Goal: Transaction & Acquisition: Purchase product/service

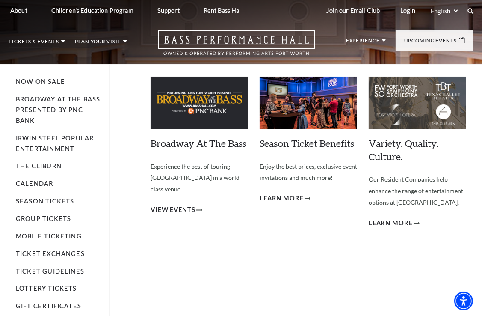
click at [47, 42] on p "Tickets & Events" at bounding box center [34, 43] width 50 height 9
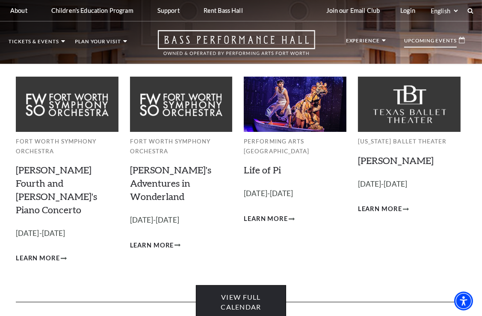
click at [235, 285] on link "View Full Calendar" at bounding box center [241, 302] width 90 height 34
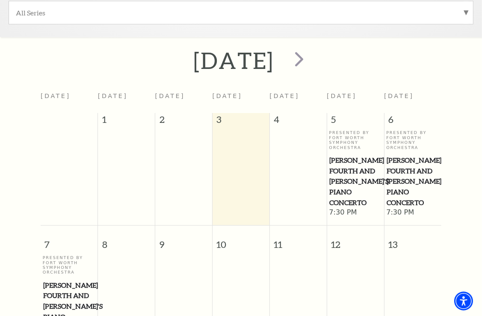
scroll to position [243, 0]
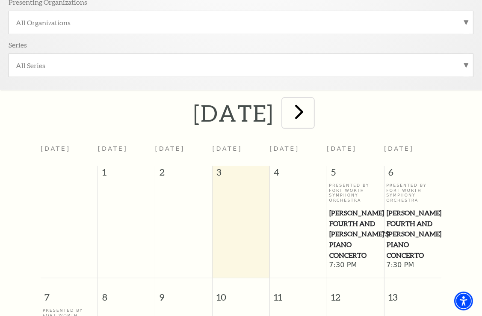
click at [312, 112] on span "next" at bounding box center [299, 111] width 24 height 24
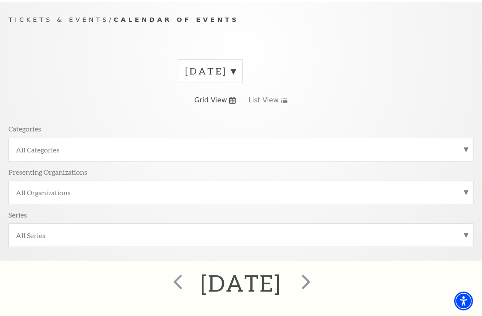
scroll to position [72, 0]
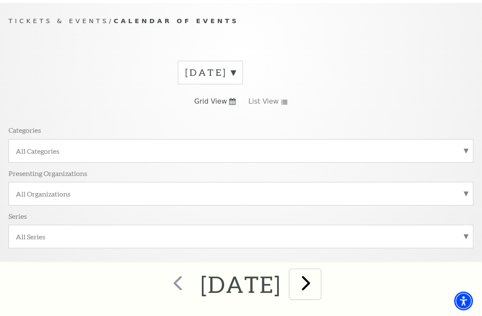
click at [319, 282] on span "next" at bounding box center [306, 282] width 24 height 24
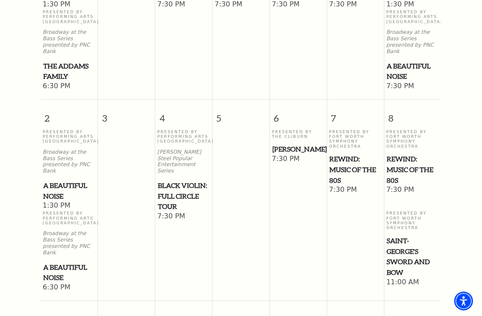
scroll to position [499, 0]
click at [175, 148] on p "Irwin Steel Popular Entertainment Series" at bounding box center [183, 160] width 53 height 25
click at [166, 180] on span "Black Violin: Full Circle Tour" at bounding box center [184, 196] width 52 height 32
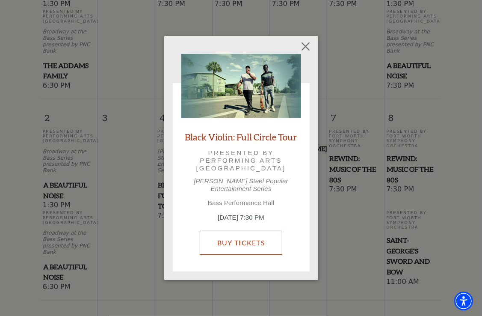
click at [247, 235] on link "Buy Tickets" at bounding box center [241, 243] width 83 height 24
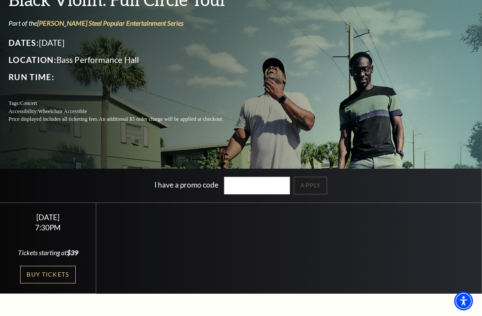
scroll to position [86, 0]
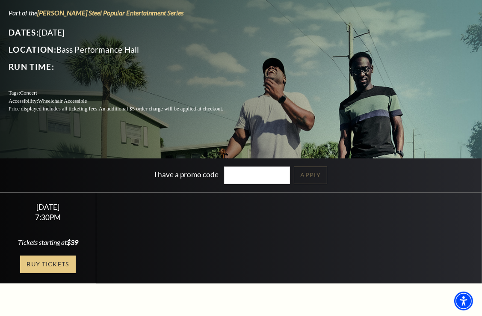
click at [62, 264] on link "Buy Tickets" at bounding box center [48, 264] width 56 height 18
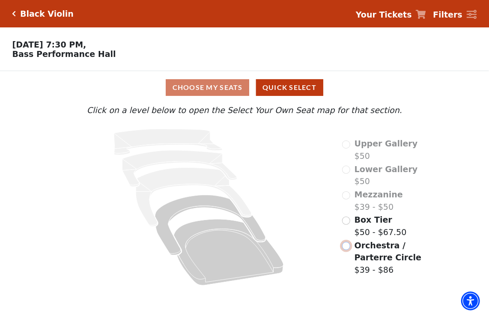
click at [347, 250] on input "Orchestra / Parterre Circle$39 - $86\a" at bounding box center [346, 246] width 8 height 8
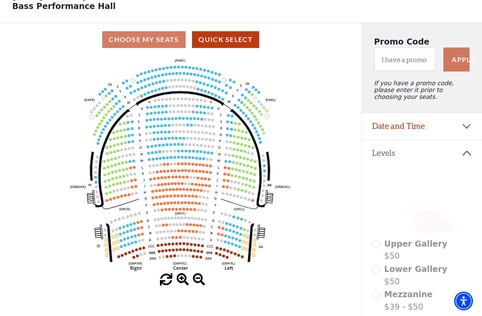
scroll to position [43, 0]
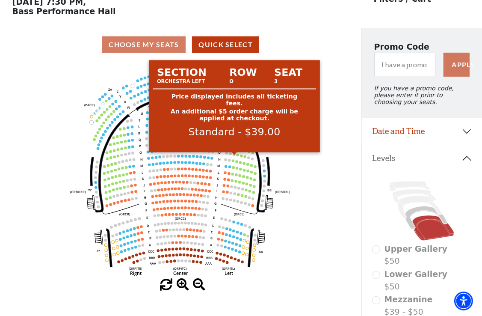
click at [234, 155] on circle at bounding box center [234, 154] width 3 height 3
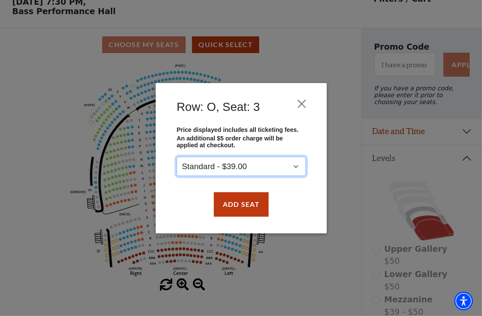
click at [296, 166] on select "Standard - $39.00" at bounding box center [241, 166] width 129 height 19
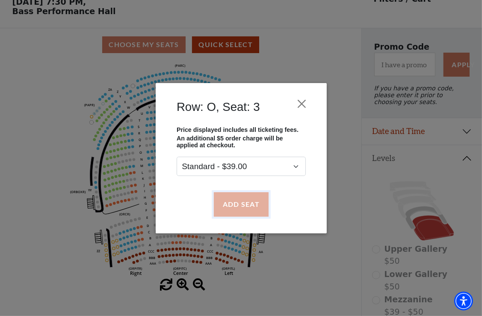
click at [248, 206] on button "Add Seat" at bounding box center [241, 204] width 55 height 24
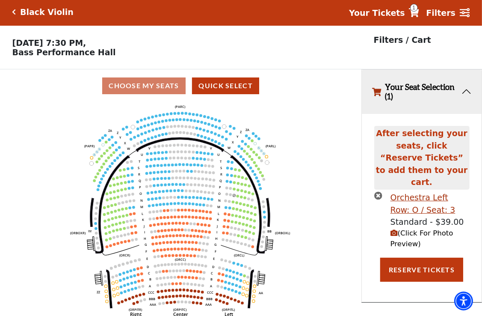
scroll to position [0, 0]
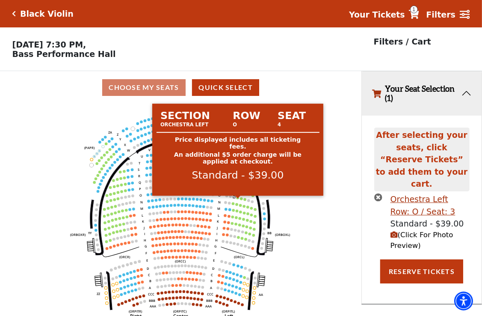
click at [238, 199] on circle at bounding box center [238, 197] width 3 height 3
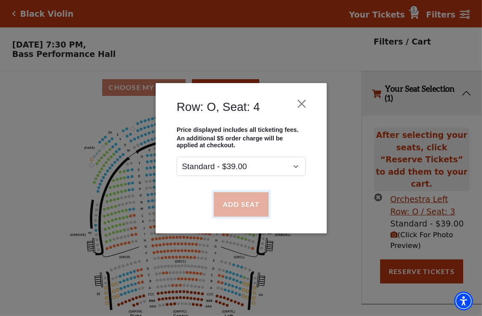
click at [252, 209] on button "Add Seat" at bounding box center [241, 204] width 55 height 24
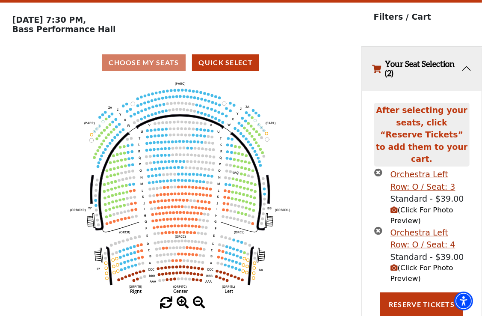
scroll to position [36, 0]
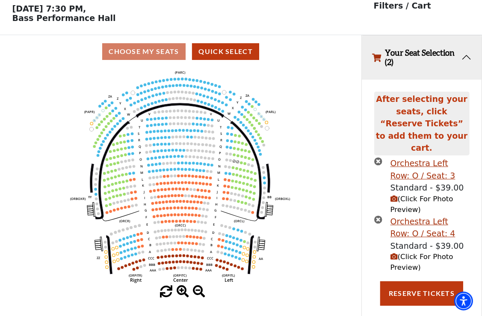
click at [409, 252] on span "(Click For Photo Preview)" at bounding box center [422, 261] width 63 height 19
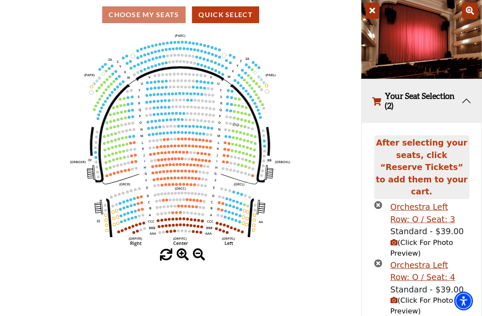
scroll to position [116, 0]
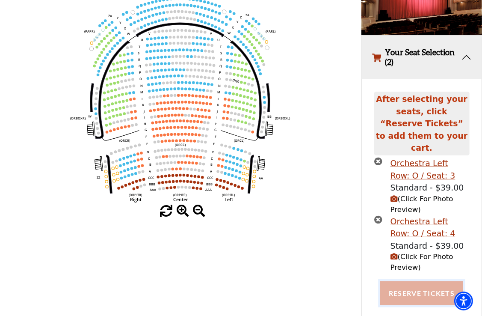
click at [403, 284] on button "Reserve Tickets" at bounding box center [421, 293] width 83 height 24
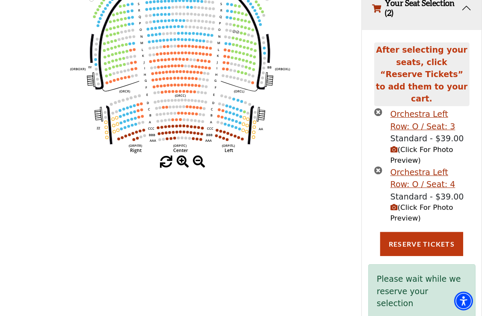
scroll to position [166, 0]
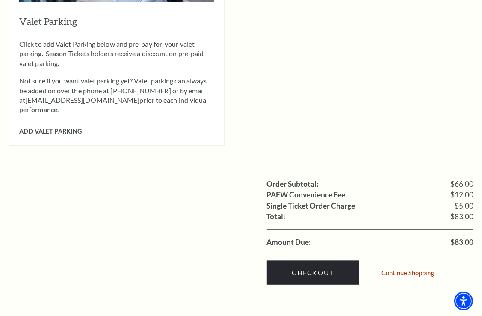
scroll to position [727, 0]
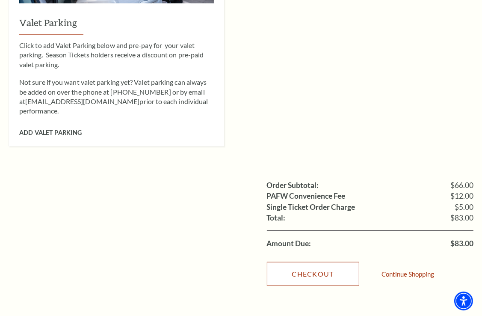
click at [307, 262] on link "Checkout" at bounding box center [313, 274] width 92 height 24
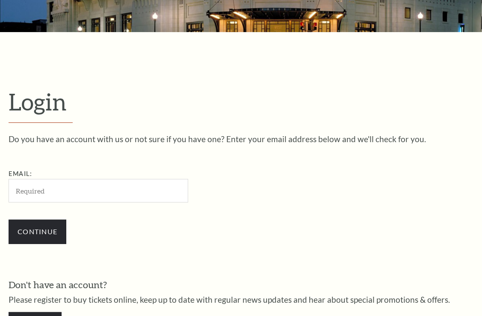
scroll to position [216, 0]
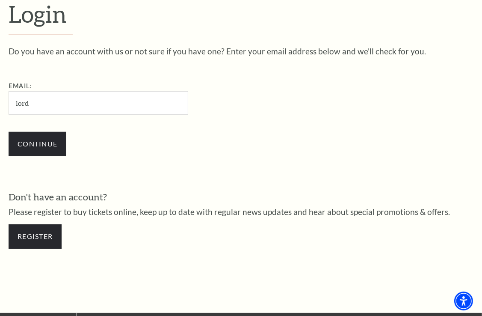
type input "[EMAIL_ADDRESS][DOMAIN_NAME]"
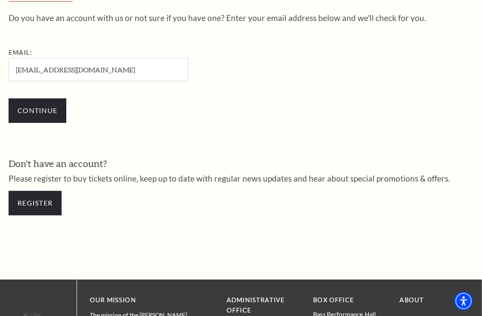
scroll to position [302, 0]
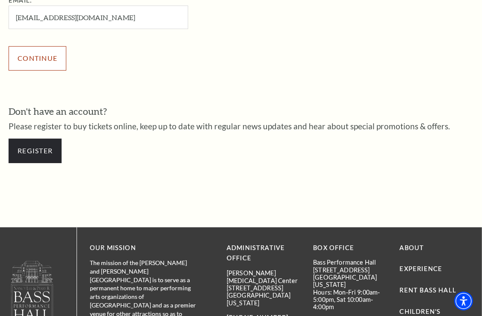
click at [43, 64] on input "Continue" at bounding box center [38, 58] width 58 height 24
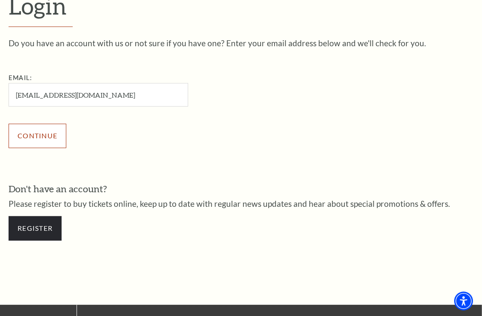
scroll to position [216, 0]
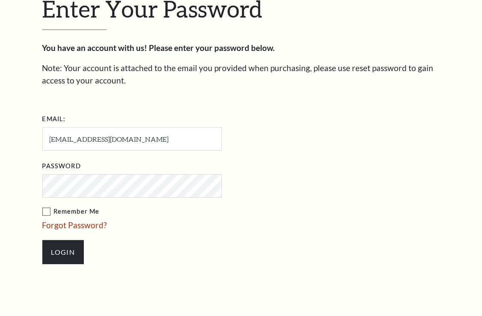
scroll to position [224, 0]
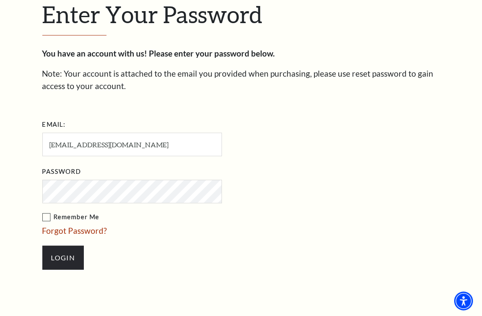
click at [47, 216] on label "Remember Me" at bounding box center [174, 217] width 265 height 11
click at [0, 0] on input "Remember Me" at bounding box center [0, 0] width 0 height 0
click at [59, 258] on input "Login" at bounding box center [63, 258] width 42 height 24
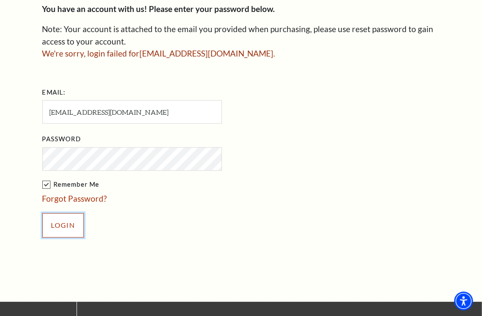
click at [69, 225] on input "Login" at bounding box center [63, 225] width 42 height 24
click at [86, 199] on link "Forgot Password?" at bounding box center [74, 198] width 65 height 10
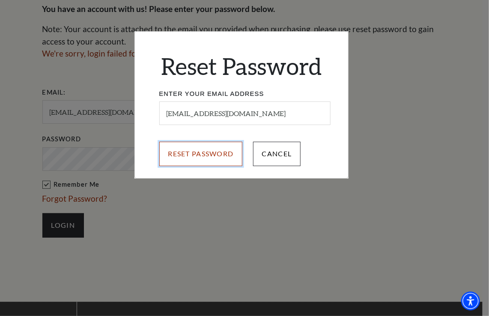
click at [222, 155] on input "Reset Password" at bounding box center [200, 154] width 83 height 24
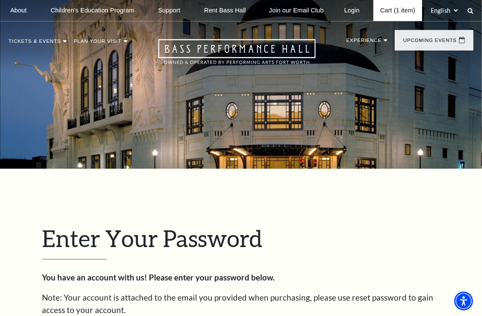
click at [396, 8] on link "Cart (1 item)" at bounding box center [398, 10] width 49 height 21
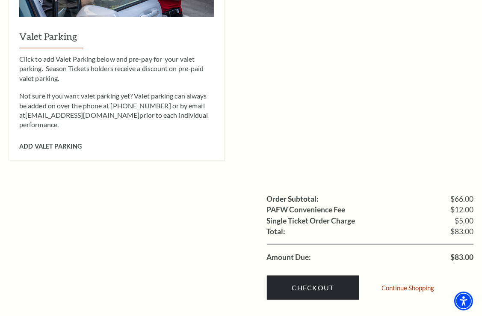
scroll to position [727, 0]
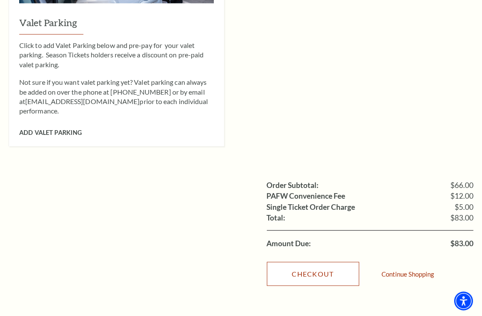
click at [306, 262] on link "Checkout" at bounding box center [313, 274] width 92 height 24
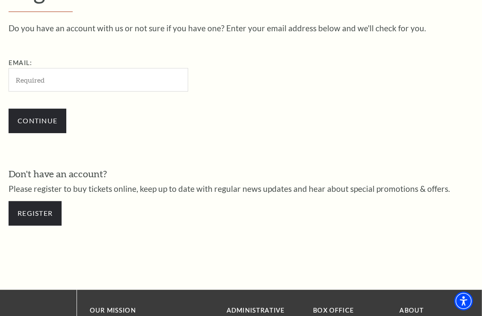
scroll to position [259, 0]
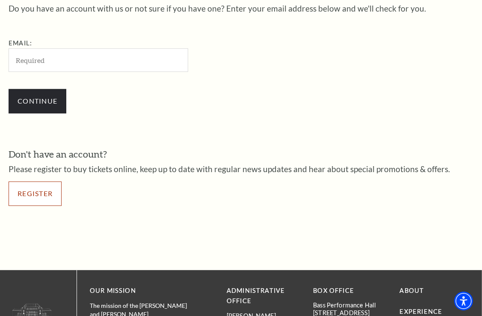
click at [52, 191] on link "Register" at bounding box center [35, 193] width 53 height 24
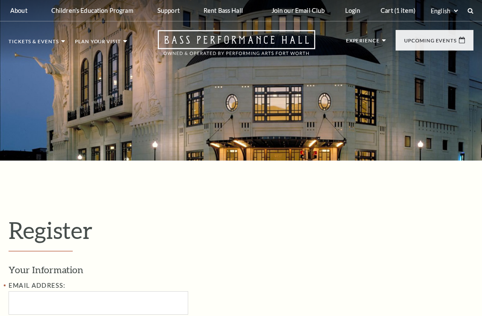
select select "1"
select select "[GEOGRAPHIC_DATA]"
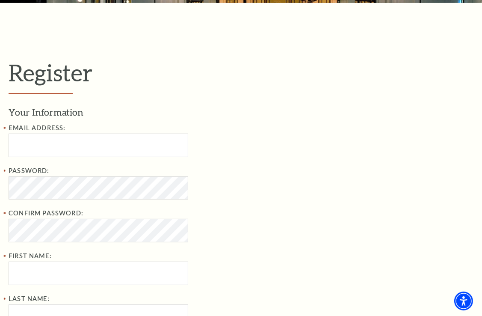
scroll to position [171, 0]
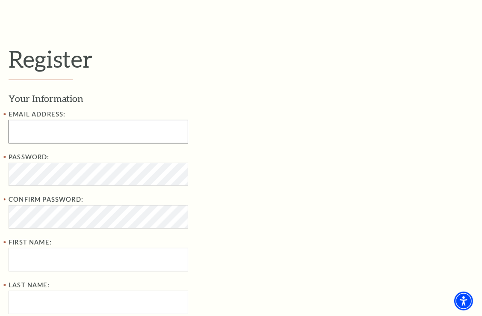
click at [89, 138] on input "Email Address:" at bounding box center [99, 132] width 180 height 24
type input "[EMAIL_ADDRESS][DOMAIN_NAME]"
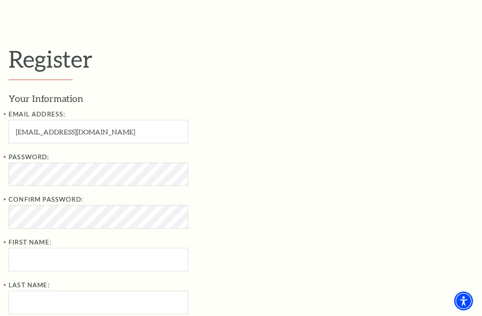
type input "[PERSON_NAME]"
type input "Wolff"
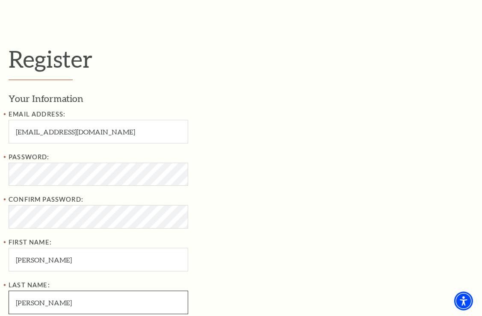
type input "8177216562"
type input "9904 PEREGRINE TRAIL"
type input "Fort Worth"
type input "76108"
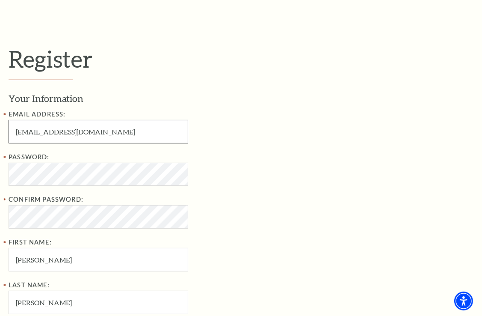
type input "817-721-6562"
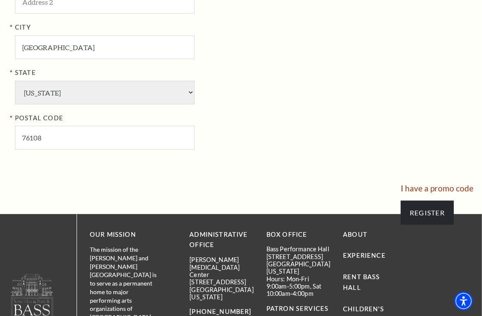
scroll to position [770, 0]
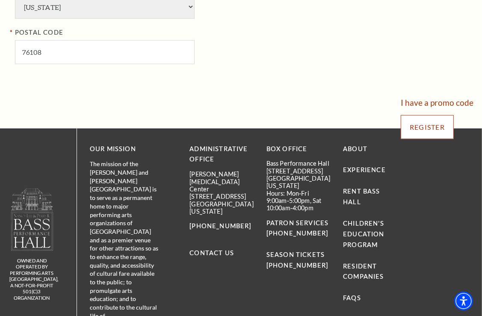
click at [425, 124] on input "Register" at bounding box center [427, 127] width 53 height 24
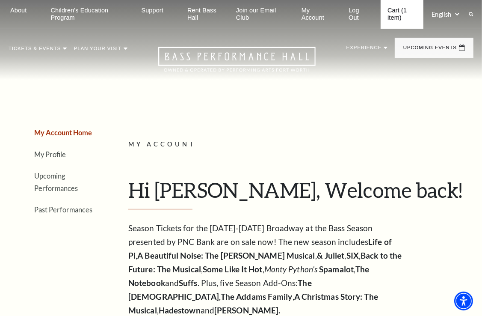
click at [392, 11] on link "Cart (1 item)" at bounding box center [402, 14] width 42 height 29
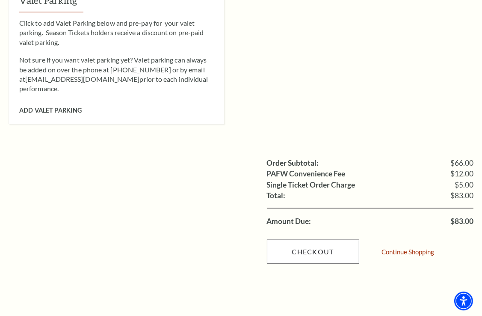
scroll to position [770, 0]
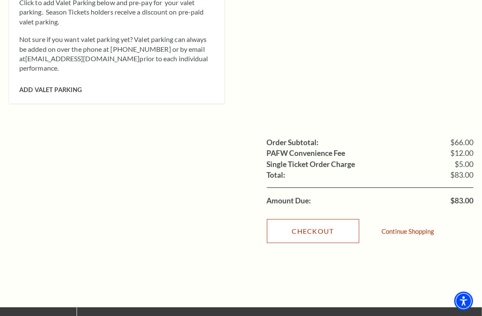
click at [319, 219] on link "Checkout" at bounding box center [313, 231] width 92 height 24
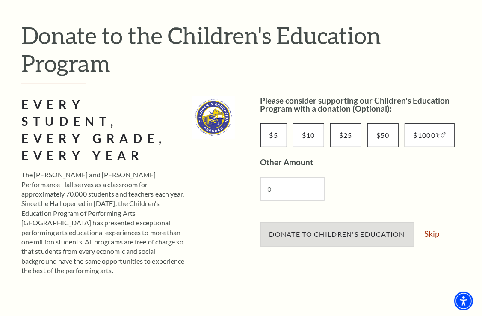
scroll to position [86, 0]
click at [432, 230] on link "Skip" at bounding box center [432, 234] width 15 height 8
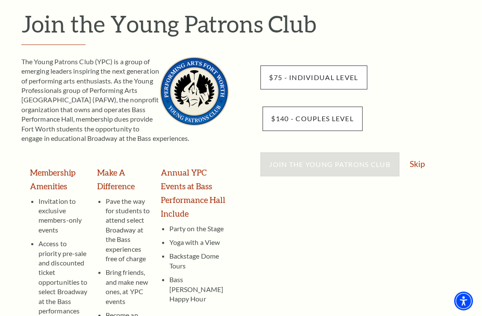
scroll to position [171, 0]
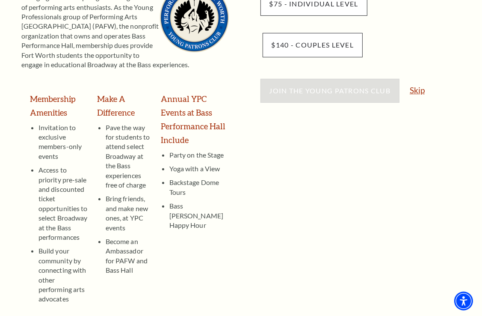
click at [420, 91] on link "Skip" at bounding box center [417, 90] width 15 height 8
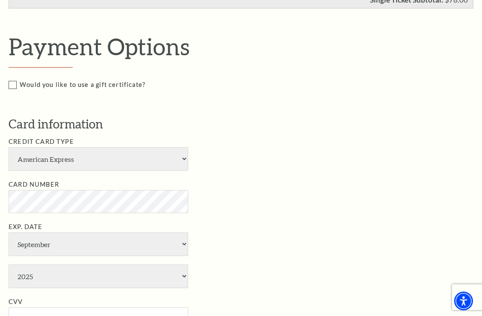
scroll to position [385, 0]
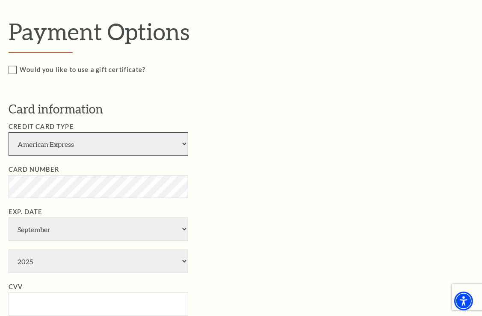
click at [187, 147] on select "American Express Visa Master Card Discover" at bounding box center [99, 144] width 180 height 24
select select "24"
click at [9, 132] on select "American Express Visa Master Card Discover" at bounding box center [99, 144] width 180 height 24
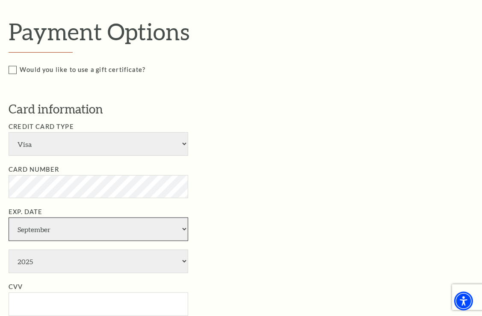
select select "7"
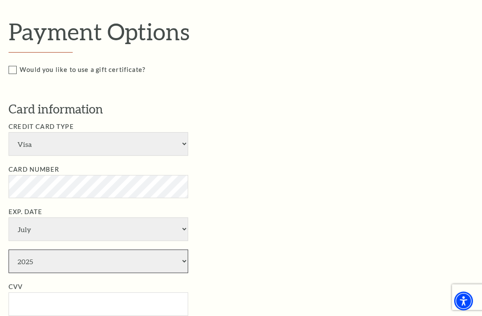
select select "2028"
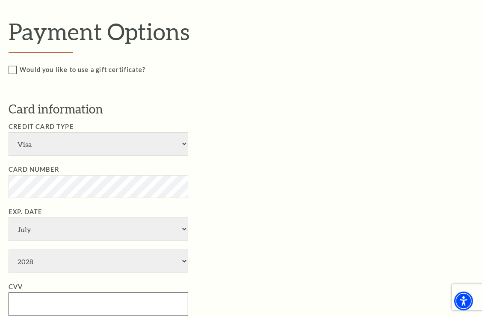
type input "349"
type input "Paul Wolff"
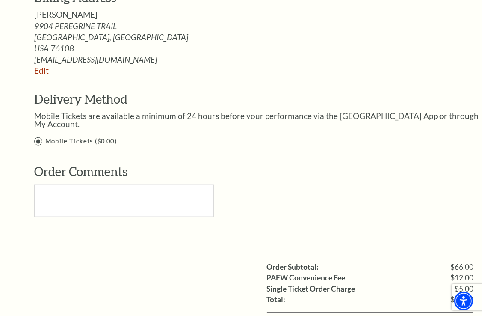
scroll to position [770, 0]
click at [36, 137] on label "Mobile Tickets ($0.00)" at bounding box center [260, 142] width 452 height 11
click at [0, 0] on input "Mobile Tickets ($0.00)" at bounding box center [0, 0] width 0 height 0
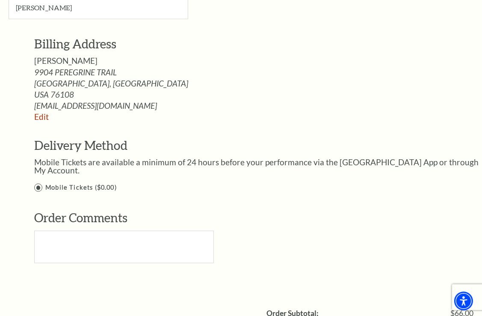
scroll to position [724, 0]
click at [37, 183] on label "Mobile Tickets ($0.00)" at bounding box center [260, 188] width 452 height 11
click at [0, 0] on input "Mobile Tickets ($0.00)" at bounding box center [0, 0] width 0 height 0
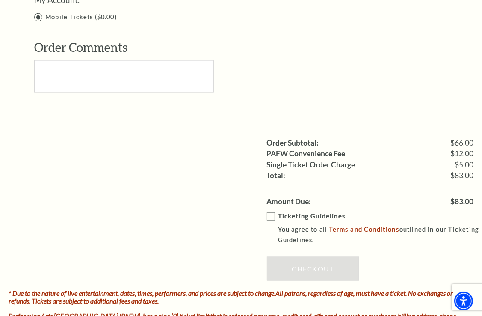
scroll to position [895, 0]
click at [272, 211] on label "Ticketing Guidelines You agree to all Terms and Conditions outlined in our Tick…" at bounding box center [376, 228] width 219 height 34
click at [0, 0] on input "Ticketing Guidelines You agree to all Terms and Conditions outlined in our Tick…" at bounding box center [0, 0] width 0 height 0
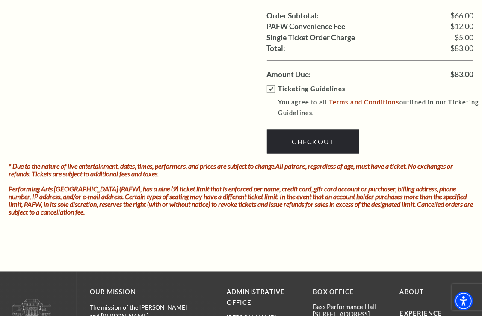
scroll to position [1024, 0]
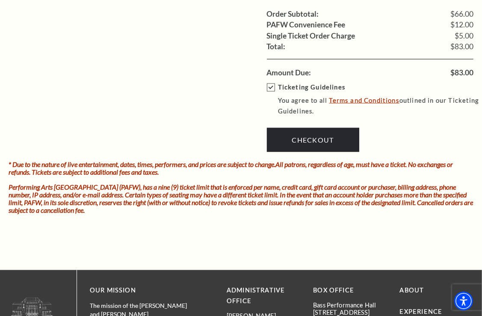
click at [368, 96] on link "Terms and Conditions" at bounding box center [365, 100] width 70 height 8
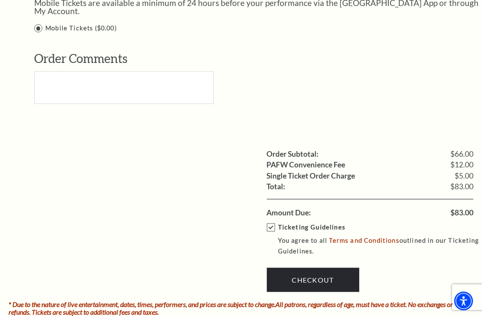
scroll to position [938, 0]
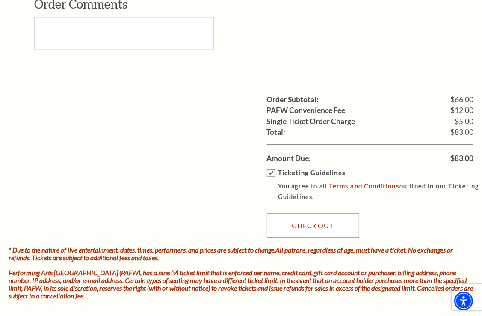
click at [317, 218] on link "Checkout" at bounding box center [313, 226] width 92 height 24
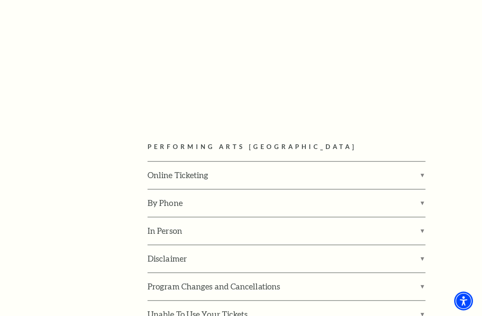
scroll to position [1111, 0]
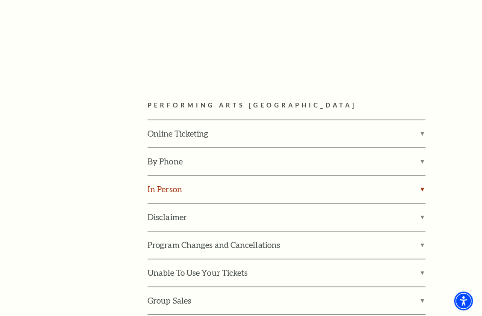
click at [361, 176] on label "In Person" at bounding box center [287, 189] width 278 height 27
click at [0, 0] on input "In Person" at bounding box center [0, 0] width 0 height 0
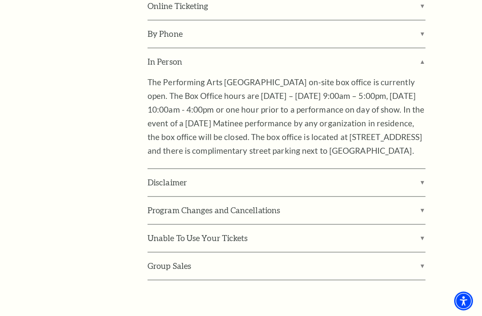
scroll to position [1068, 0]
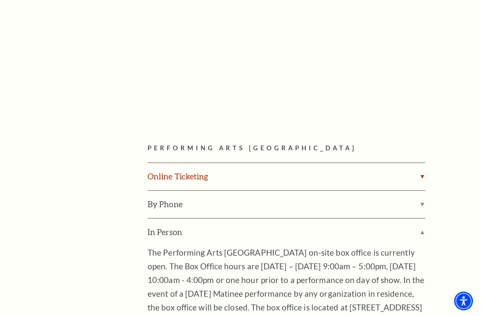
click at [341, 163] on label "Online Ticketing" at bounding box center [287, 176] width 278 height 27
click at [0, 0] on input "Online Ticketing" at bounding box center [0, 0] width 0 height 0
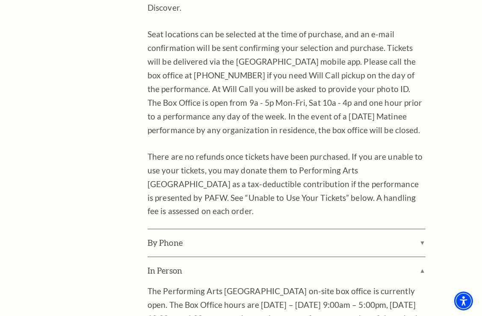
scroll to position [1325, 0]
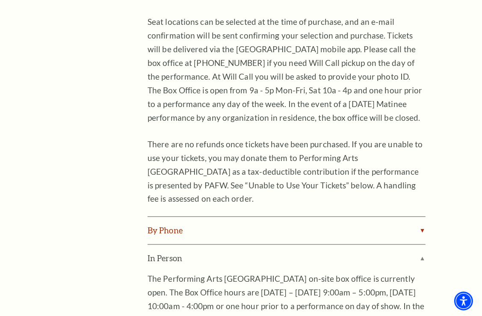
click at [346, 217] on label "By Phone" at bounding box center [287, 230] width 278 height 27
click at [0, 0] on input "By Phone" at bounding box center [0, 0] width 0 height 0
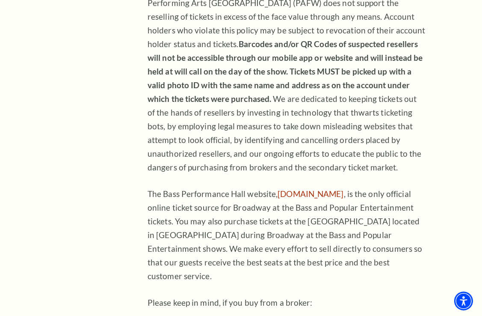
scroll to position [555, 0]
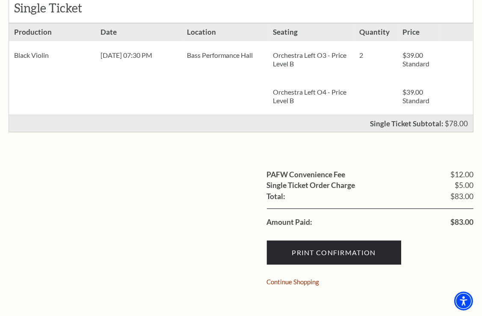
scroll to position [214, 0]
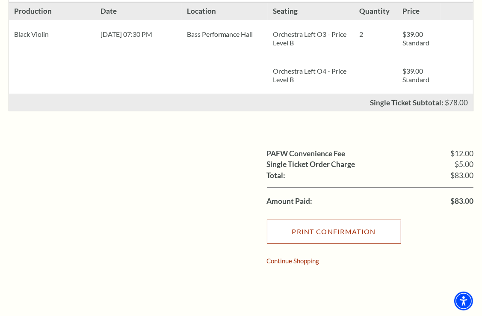
click at [330, 232] on input "Print Confirmation" at bounding box center [334, 232] width 134 height 24
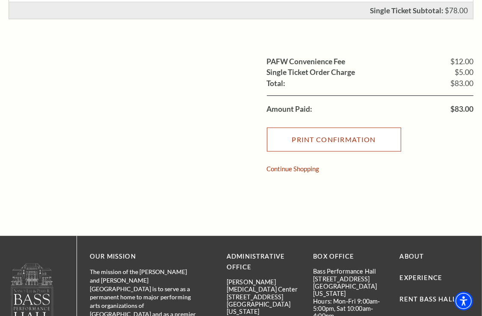
scroll to position [0, 0]
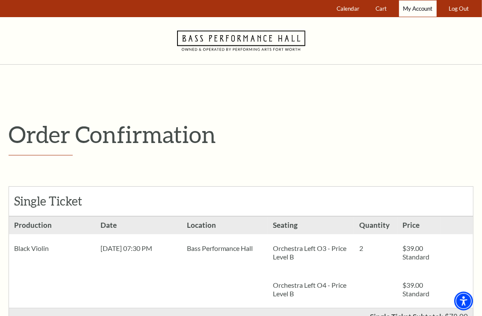
click at [416, 7] on span "My Account" at bounding box center [418, 8] width 30 height 7
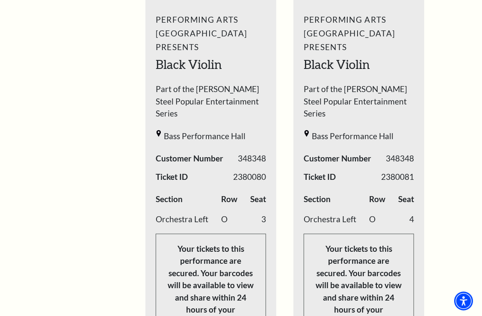
scroll to position [471, 0]
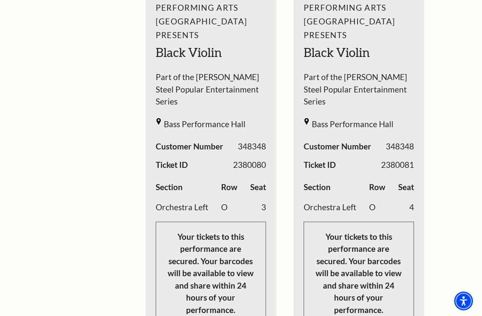
click at [246, 197] on td "O" at bounding box center [233, 207] width 25 height 21
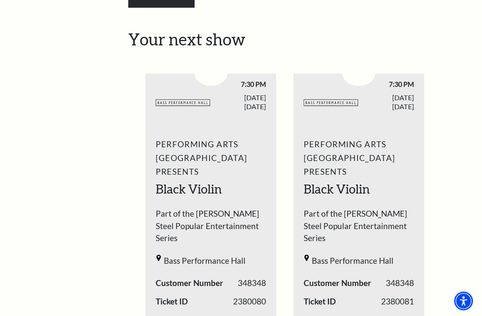
scroll to position [385, 0]
